Goal: Transaction & Acquisition: Purchase product/service

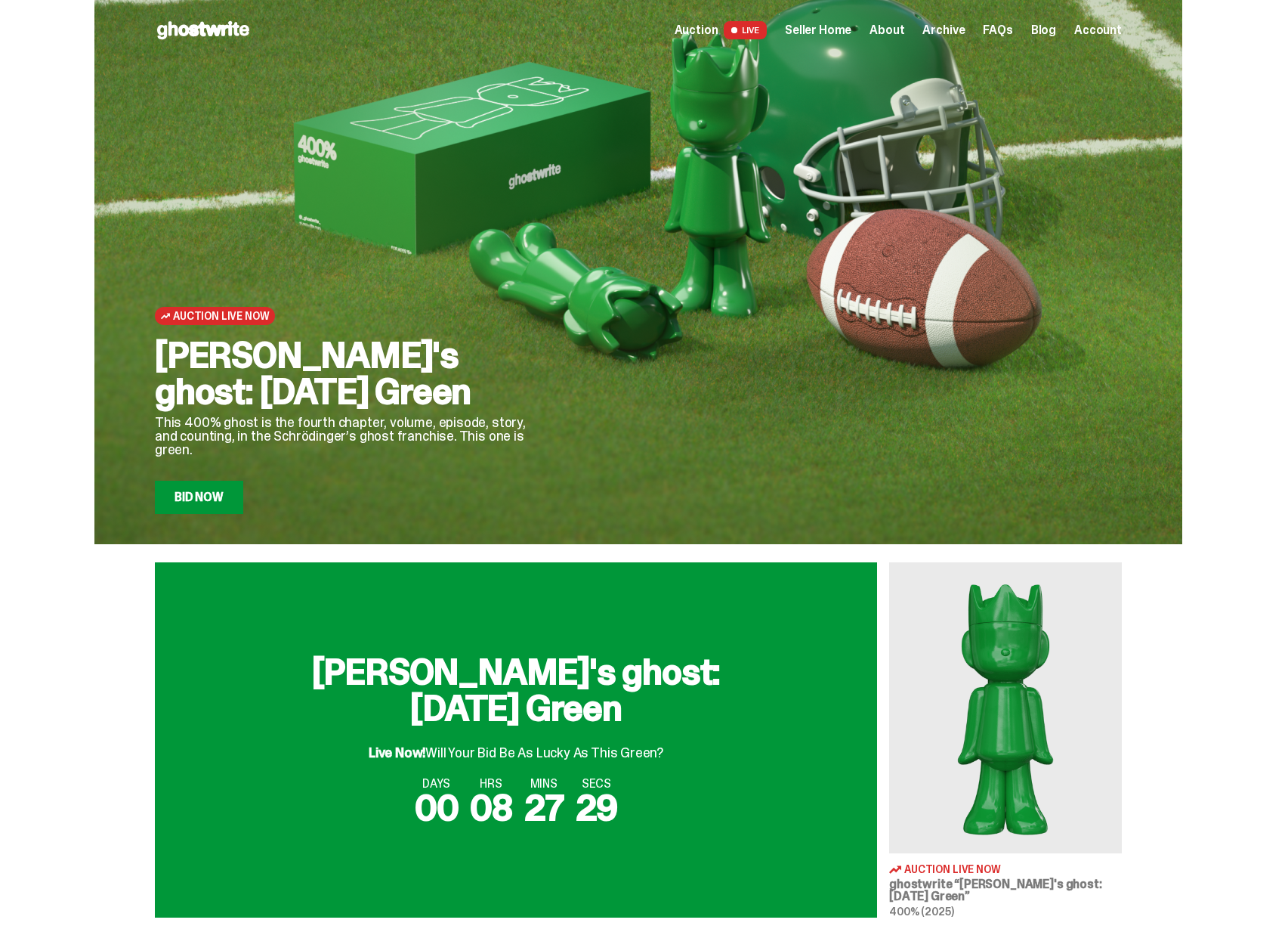
drag, startPoint x: 260, startPoint y: 415, endPoint x: 299, endPoint y: 410, distance: 39.3
click at [299, 410] on h2 "[PERSON_NAME]'s ghost: [DATE] Green" at bounding box center [351, 373] width 393 height 73
click at [214, 501] on link "Bid Now" at bounding box center [199, 497] width 89 height 34
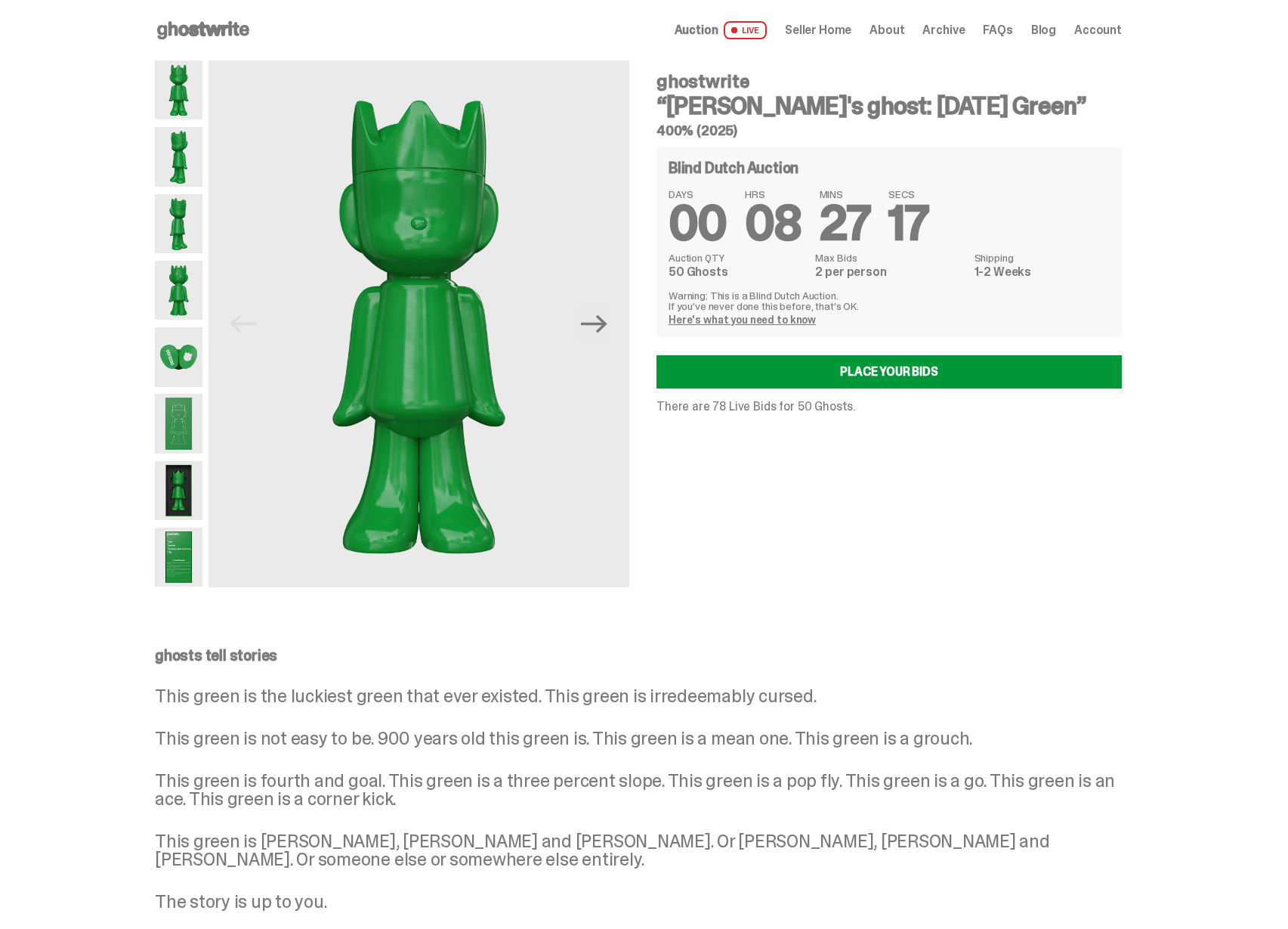
click at [714, 406] on p "There are 78 Live Bids for 50 Ghosts." at bounding box center [889, 407] width 465 height 12
click at [230, 40] on icon at bounding box center [203, 29] width 97 height 24
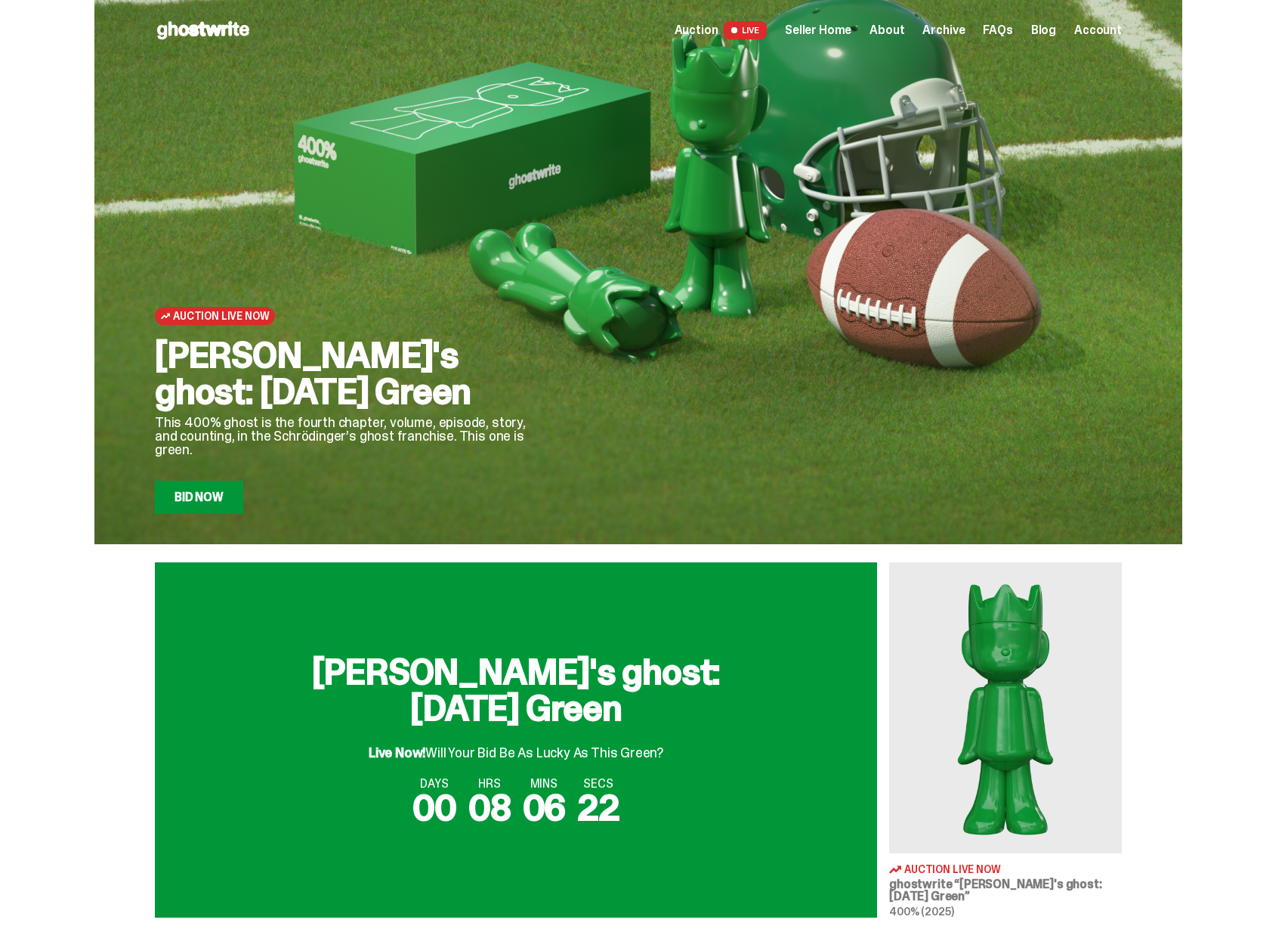
click at [228, 492] on link "Bid Now" at bounding box center [199, 497] width 89 height 34
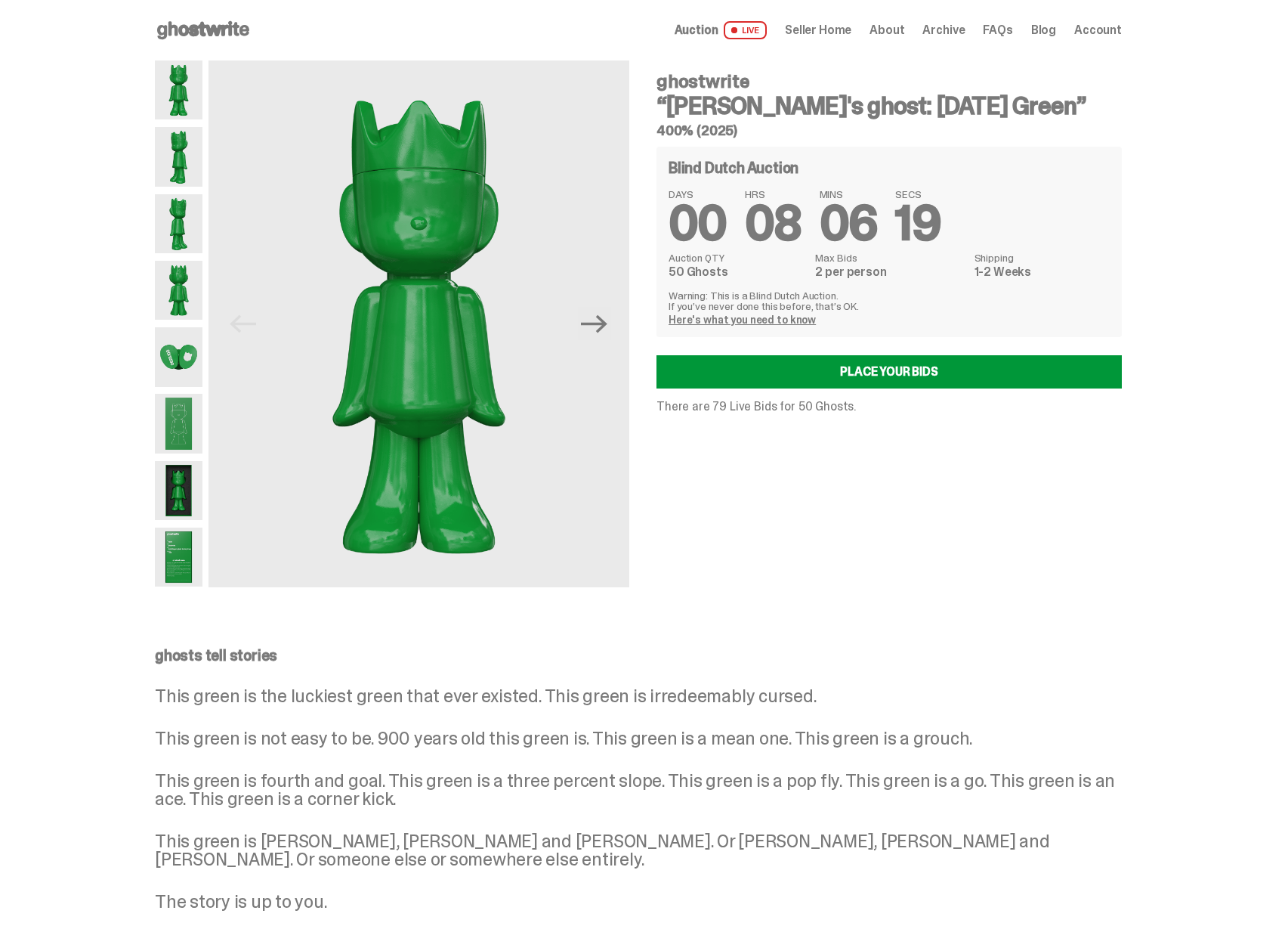
click at [724, 407] on p "There are 79 Live Bids for 50 Ghosts." at bounding box center [889, 407] width 465 height 12
click at [855, 273] on dd "2 per person" at bounding box center [890, 272] width 150 height 12
click at [857, 273] on dd "2 per person" at bounding box center [890, 272] width 150 height 12
